Goal: Find specific page/section: Find specific page/section

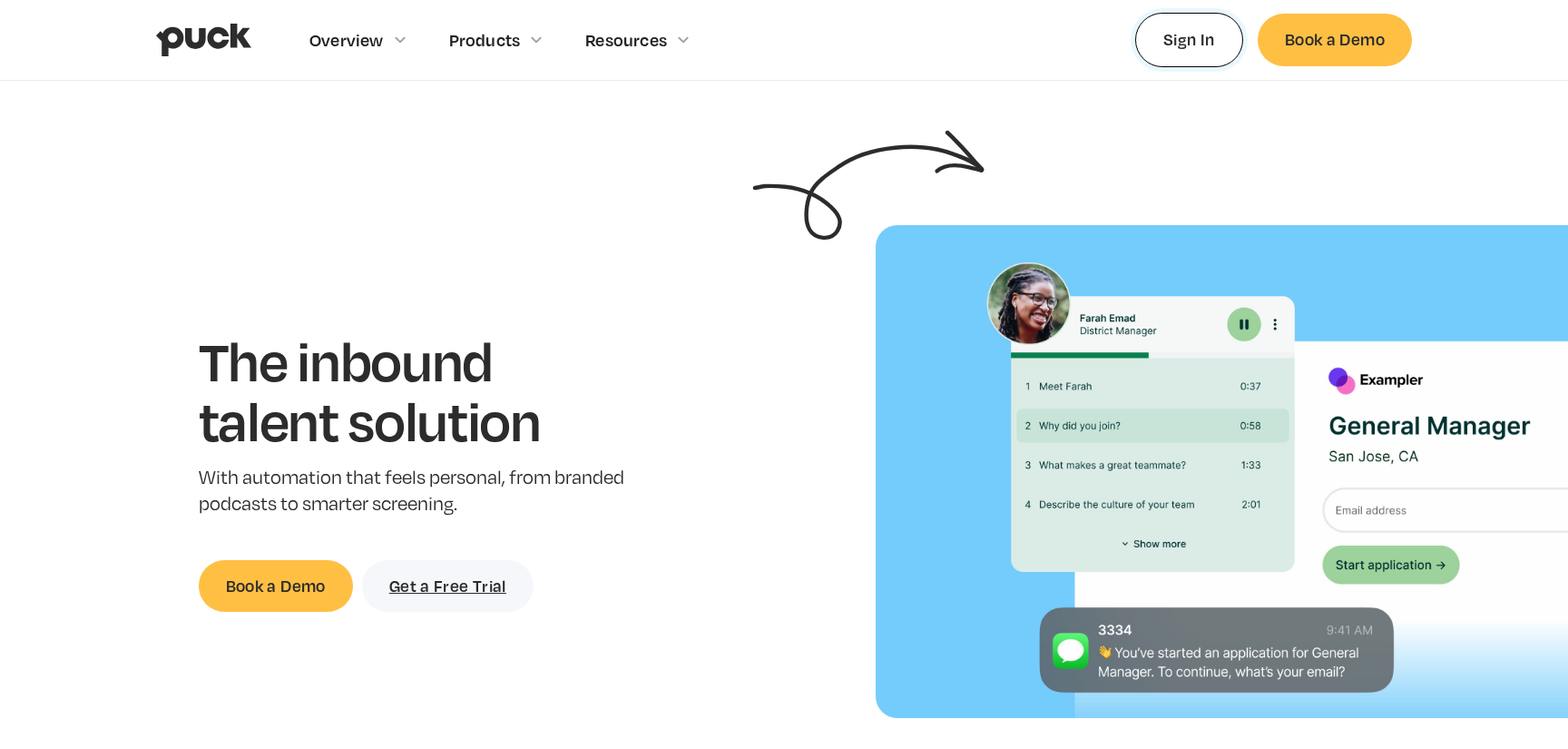
click at [1145, 50] on link "Sign In" at bounding box center [1189, 39] width 108 height 54
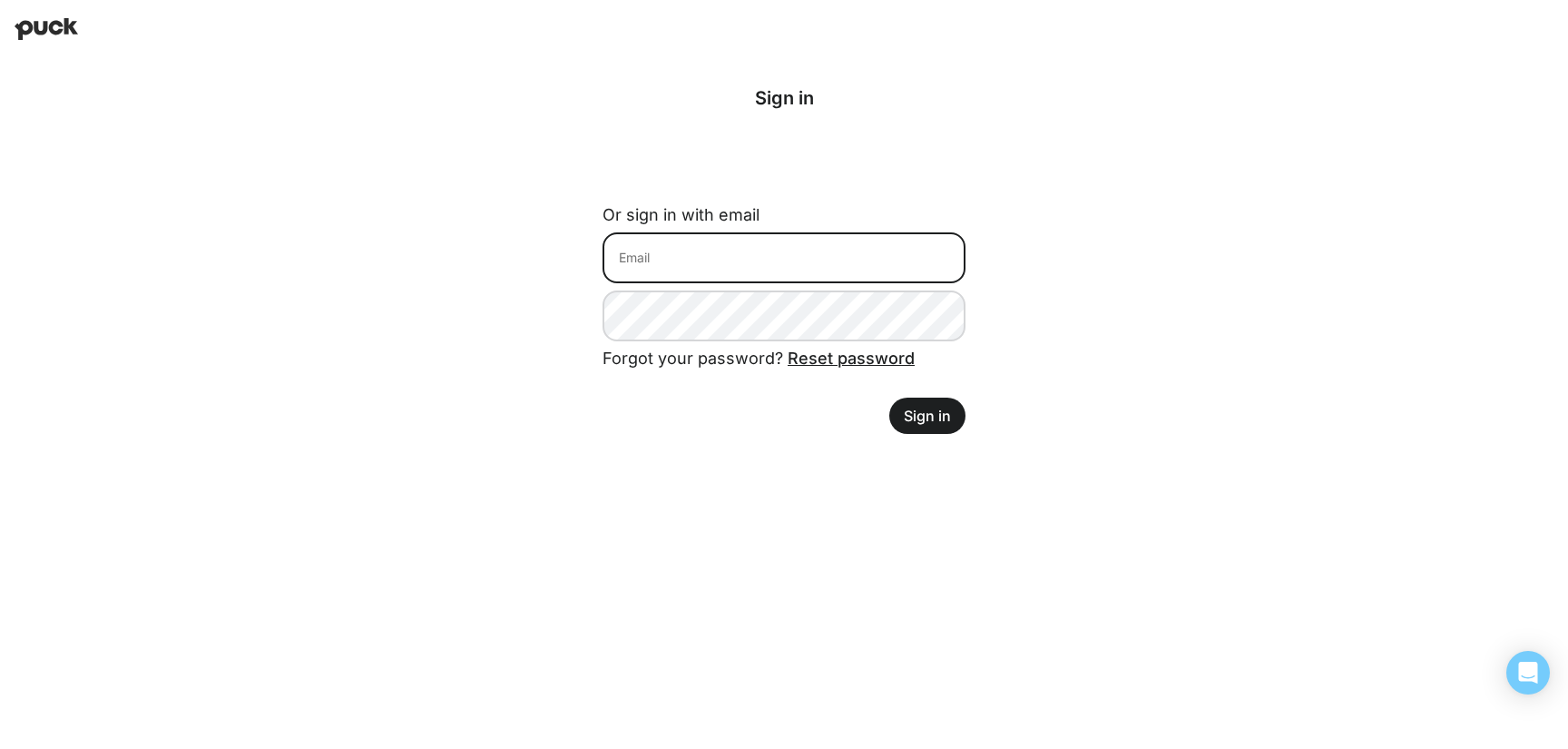
click at [677, 263] on input at bounding box center [784, 258] width 363 height 51
type input "matt.eyre@avalara.com"
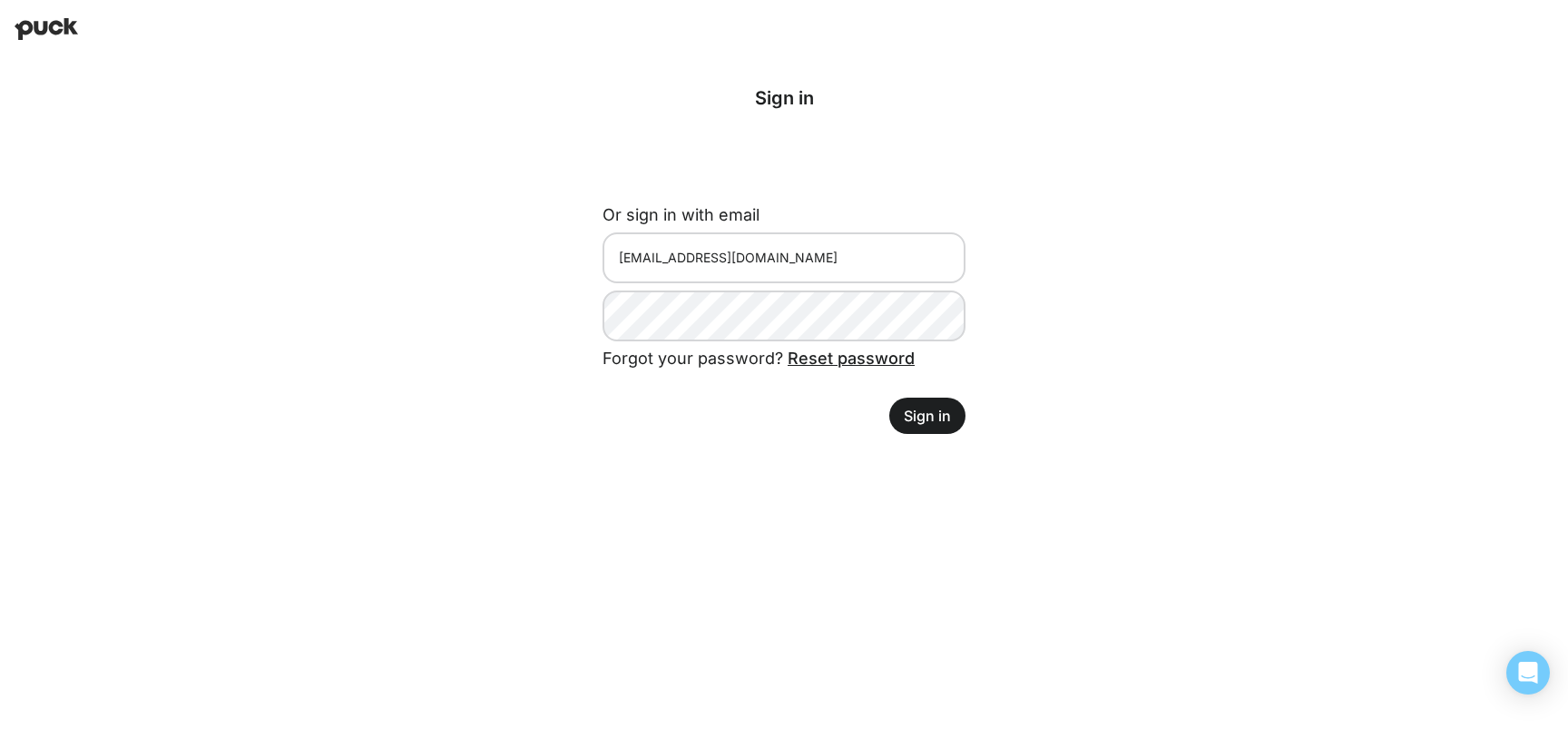
click at [935, 425] on button "Sign in" at bounding box center [927, 416] width 76 height 37
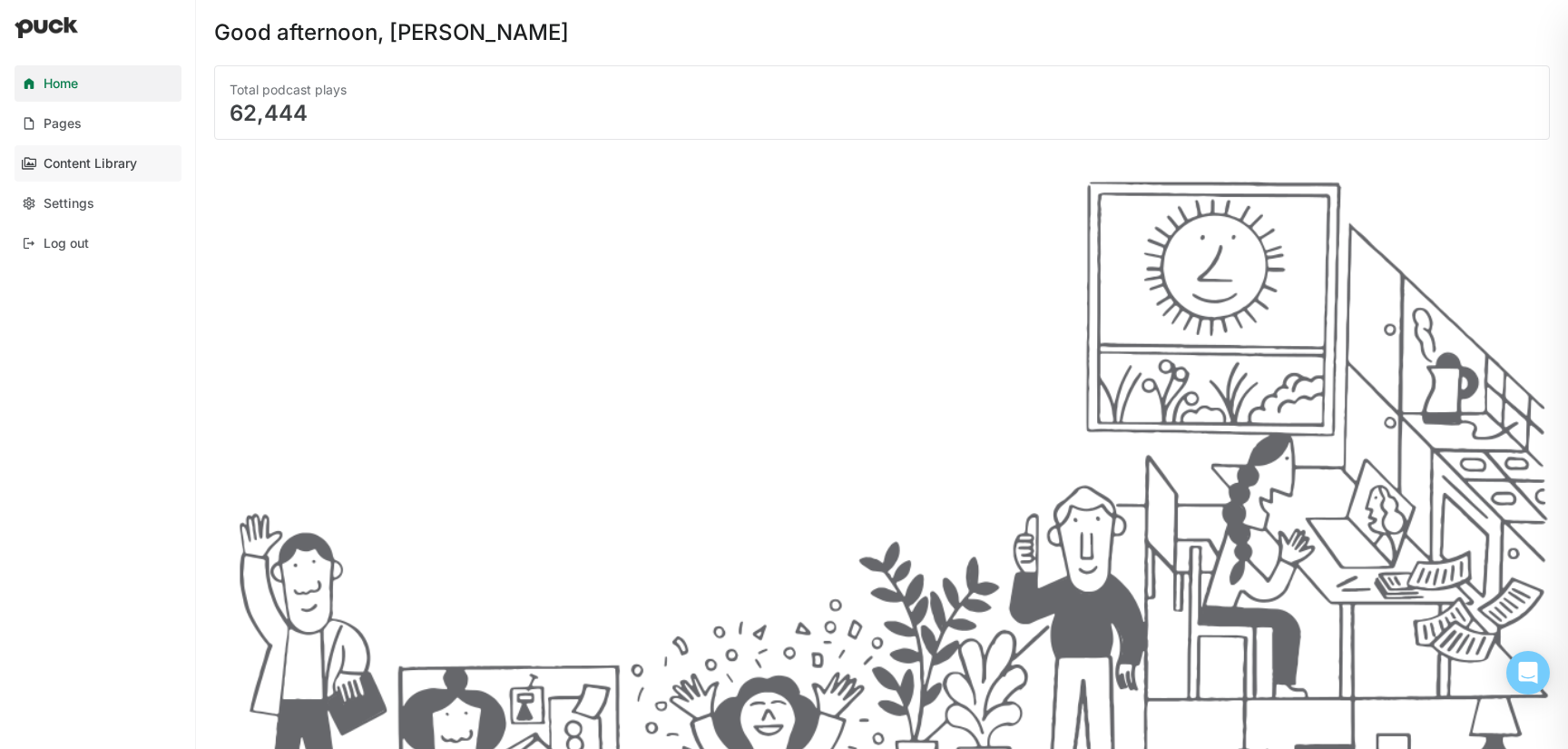
click at [89, 153] on link "Content Library" at bounding box center [98, 163] width 167 height 37
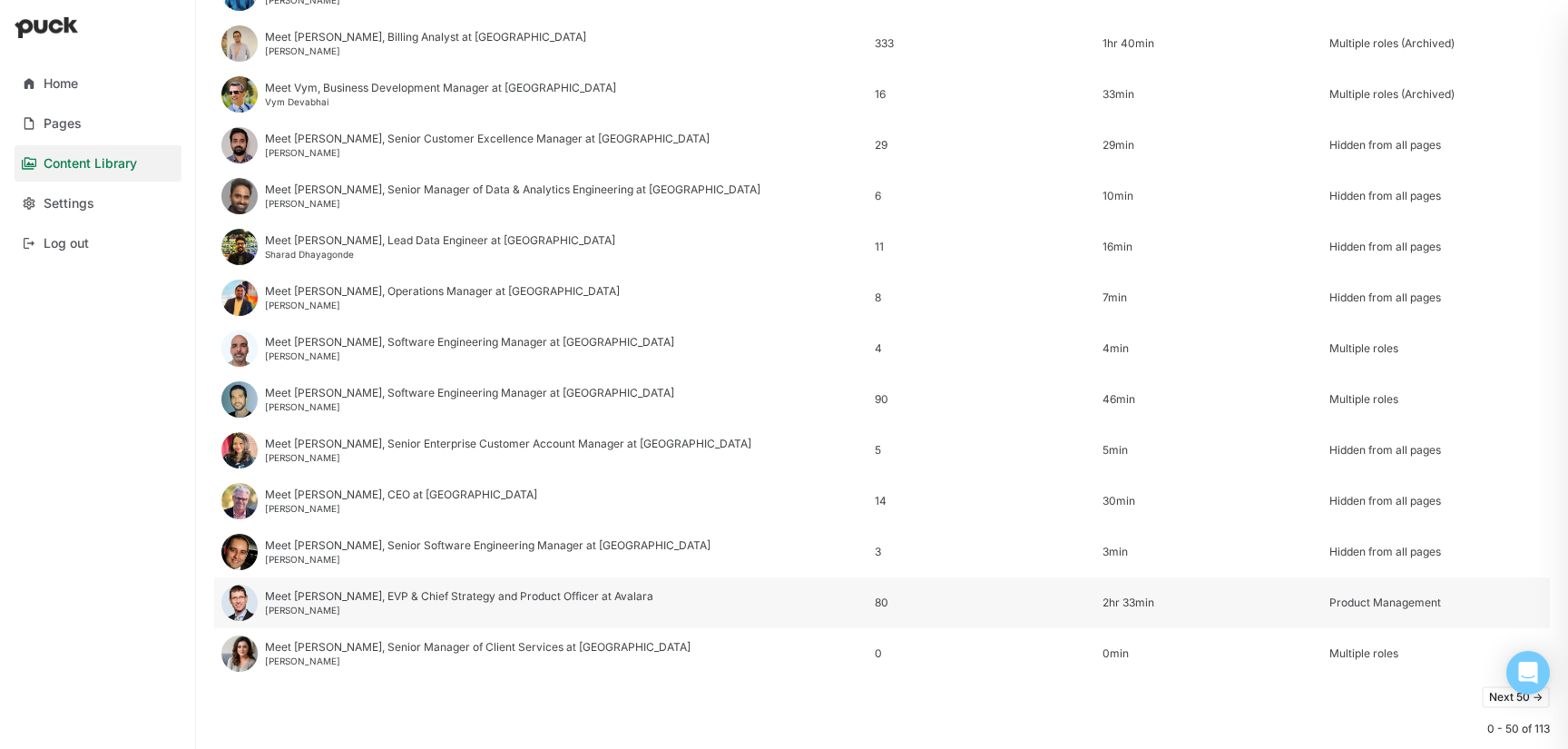
scroll to position [2134, 0]
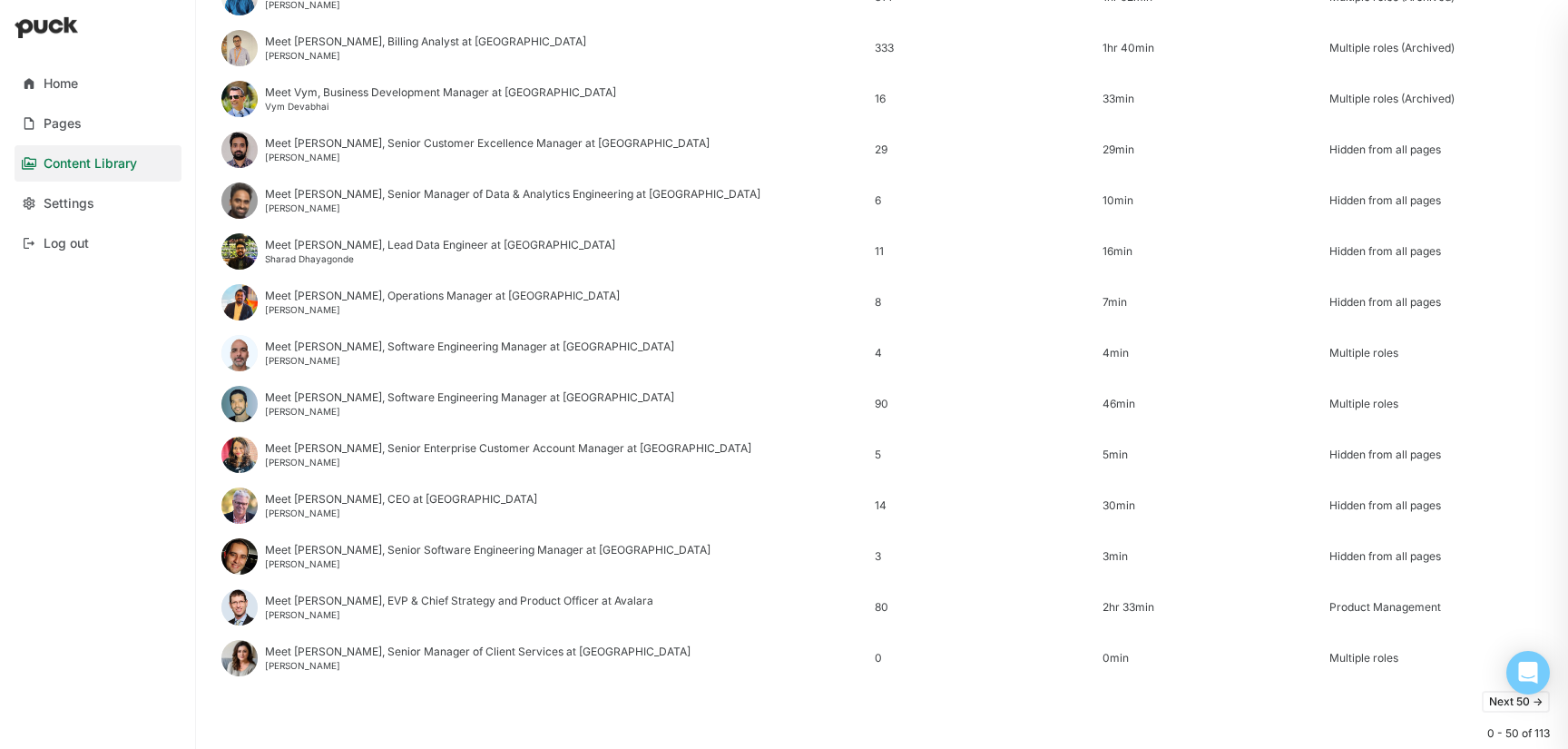
click at [1513, 702] on button "Next 50 ->" at bounding box center [1515, 701] width 69 height 22
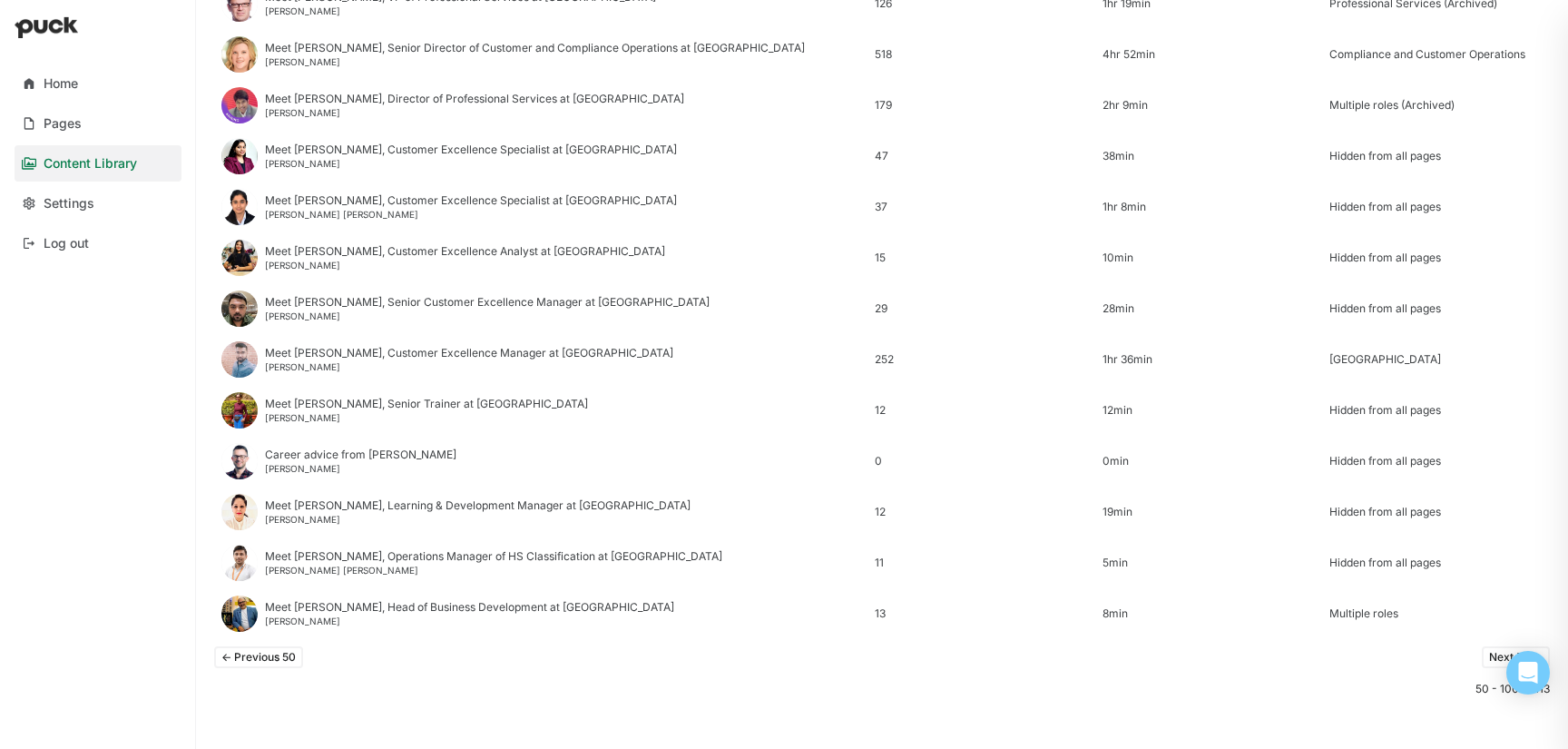
scroll to position [2034, 0]
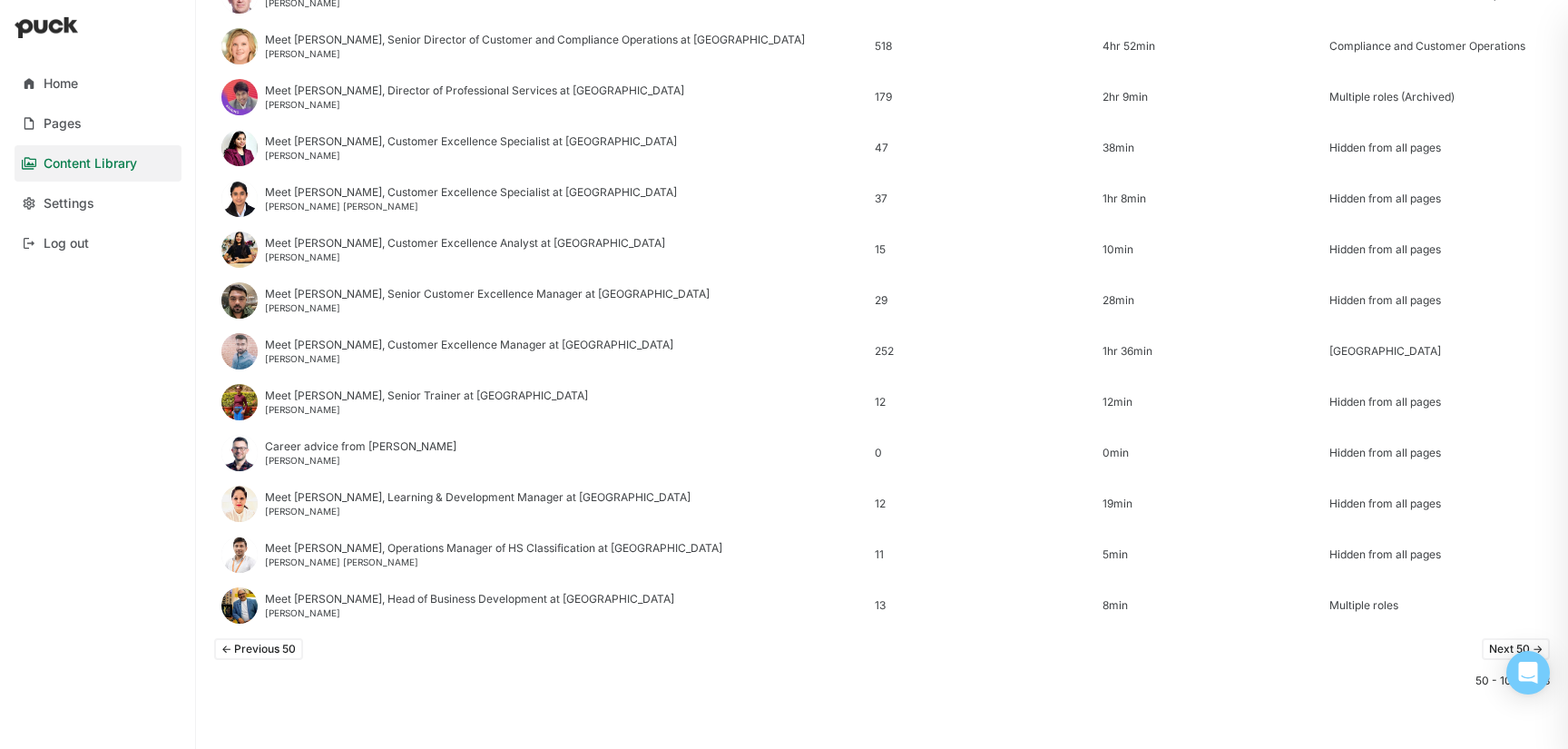
click at [1493, 650] on button "Next 50 ->" at bounding box center [1515, 649] width 69 height 22
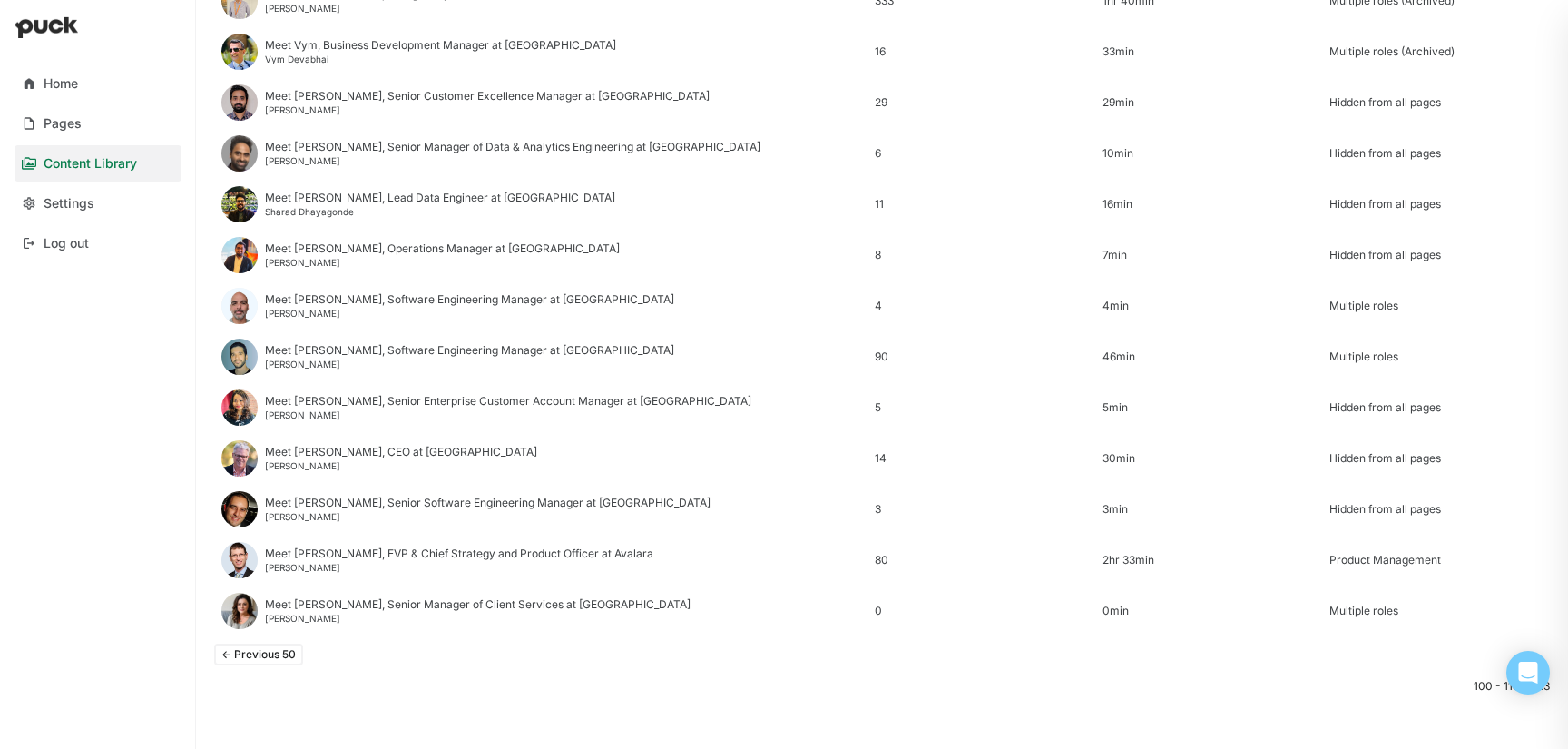
scroll to position [2187, 0]
